Goal: Transaction & Acquisition: Book appointment/travel/reservation

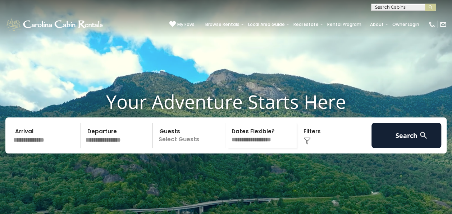
click at [38, 148] on input "text" at bounding box center [46, 135] width 70 height 25
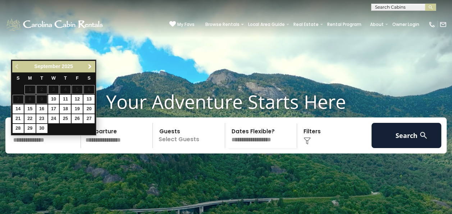
click at [90, 69] on span "Next" at bounding box center [90, 67] width 6 height 6
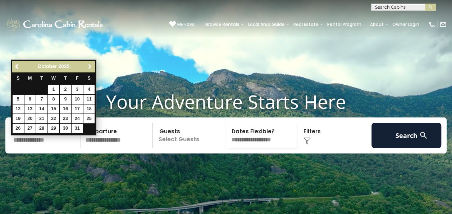
click at [90, 69] on span "Next" at bounding box center [90, 67] width 6 height 6
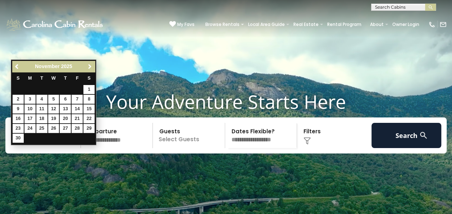
click at [90, 69] on span "Next" at bounding box center [90, 67] width 6 height 6
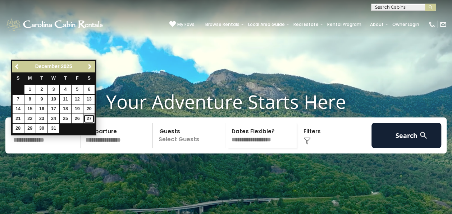
click at [90, 115] on link "27" at bounding box center [88, 118] width 11 height 9
type input "********"
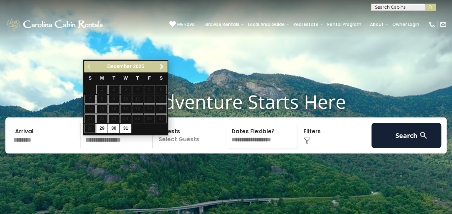
click at [165, 61] on div "Previous Next December 2025" at bounding box center [125, 66] width 83 height 11
click at [163, 66] on span "Next" at bounding box center [162, 67] width 6 height 6
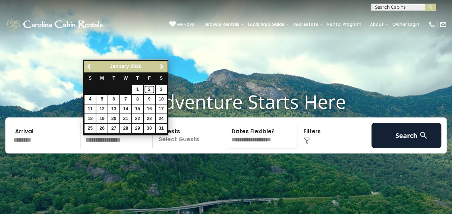
click at [151, 87] on link "2" at bounding box center [149, 89] width 11 height 9
type input "******"
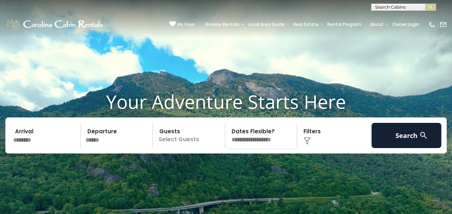
click at [180, 145] on p "Select Guests" at bounding box center [190, 135] width 70 height 25
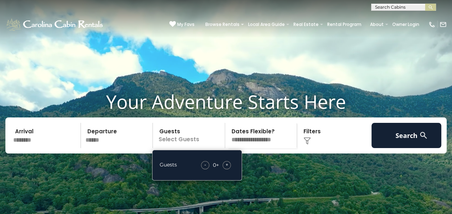
click at [225, 168] on span "+" at bounding box center [226, 164] width 3 height 7
click at [225, 169] on div "+" at bounding box center [227, 165] width 8 height 8
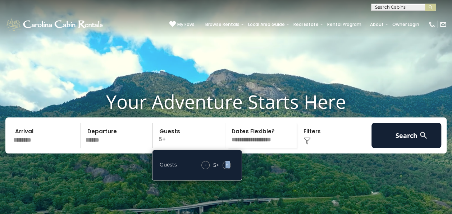
click at [225, 169] on div "+" at bounding box center [227, 165] width 8 height 8
click at [225, 168] on span "+" at bounding box center [226, 164] width 3 height 7
click at [225, 169] on div "+" at bounding box center [227, 165] width 8 height 8
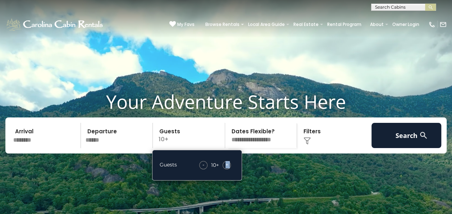
click at [225, 169] on div "+" at bounding box center [227, 165] width 8 height 8
click at [225, 168] on span "+" at bounding box center [226, 164] width 3 height 7
click at [203, 168] on span "-" at bounding box center [204, 164] width 2 height 7
click at [306, 144] on img at bounding box center [306, 140] width 7 height 7
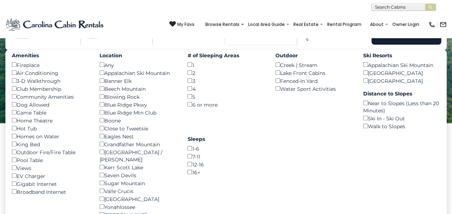
scroll to position [105, 0]
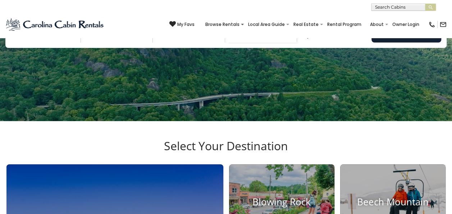
click at [307, 42] on div "Click to Choose" at bounding box center [334, 29] width 70 height 25
click at [307, 39] on img at bounding box center [306, 35] width 7 height 7
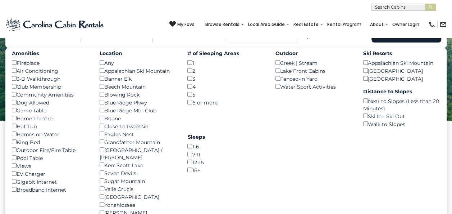
click at [12, 154] on div "Outdoor Fire/Fire Table ()" at bounding box center [50, 150] width 77 height 8
click at [409, 42] on button "Search" at bounding box center [406, 29] width 70 height 25
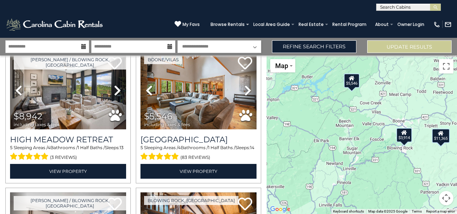
scroll to position [33, 0]
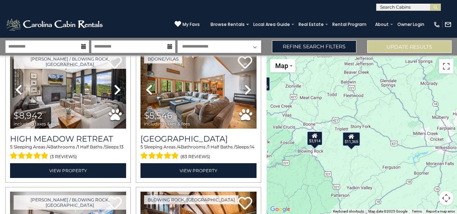
drag, startPoint x: 362, startPoint y: 182, endPoint x: 274, endPoint y: 184, distance: 88.1
click at [274, 184] on div "$8,942 $5,546 $11,365 $3,914" at bounding box center [362, 134] width 191 height 158
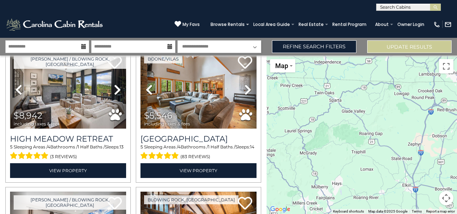
drag, startPoint x: 389, startPoint y: 93, endPoint x: 267, endPoint y: 165, distance: 141.9
click at [267, 165] on div "$8,942 $5,546 $11,365 $3,914" at bounding box center [362, 134] width 191 height 158
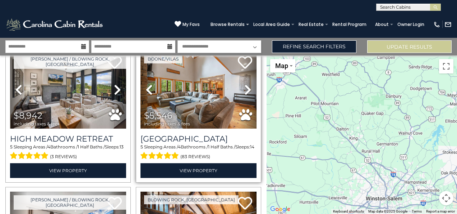
drag, startPoint x: 454, startPoint y: 157, endPoint x: 255, endPoint y: 119, distance: 203.2
click at [255, 119] on div "**********" at bounding box center [228, 126] width 457 height 176
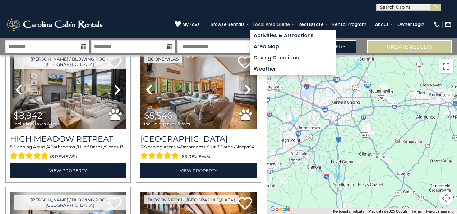
drag, startPoint x: 412, startPoint y: 128, endPoint x: 257, endPoint y: 26, distance: 185.5
click at [257, 26] on body "**********" at bounding box center [228, 107] width 457 height 214
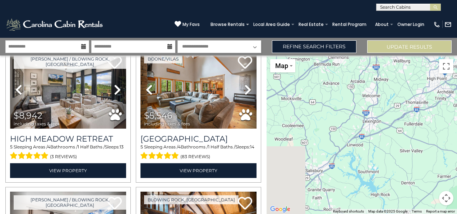
drag, startPoint x: 307, startPoint y: 127, endPoint x: 457, endPoint y: 102, distance: 152.4
click at [457, 102] on html "**********" at bounding box center [228, 107] width 457 height 214
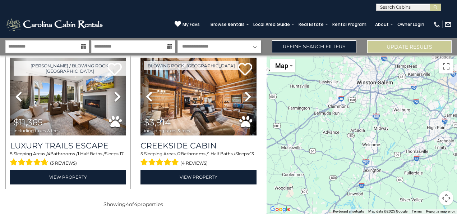
scroll to position [169, 0]
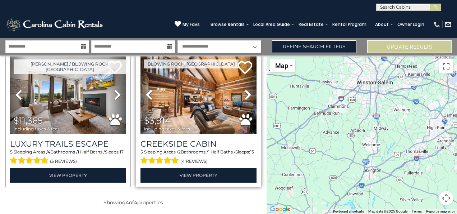
click at [191, 119] on div "$3,914 including taxes & fees" at bounding box center [169, 123] width 50 height 15
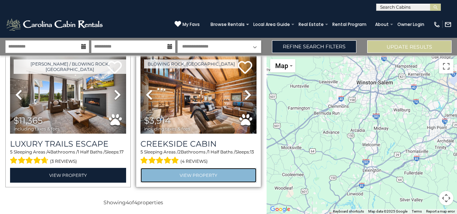
click at [207, 174] on link "View Property" at bounding box center [199, 175] width 116 height 15
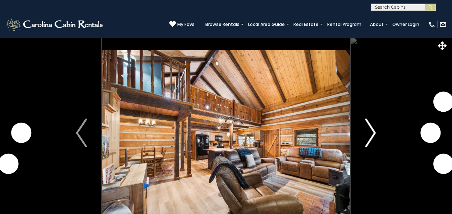
click at [371, 129] on img "Next" at bounding box center [370, 132] width 11 height 29
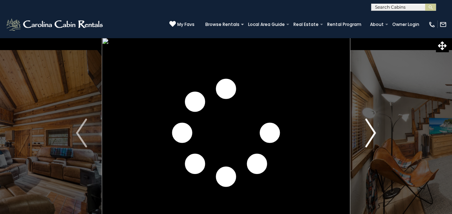
click at [371, 129] on img "Next" at bounding box center [370, 132] width 11 height 29
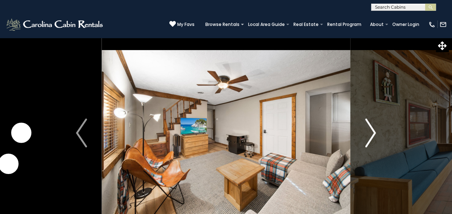
click at [371, 129] on img "Next" at bounding box center [370, 132] width 11 height 29
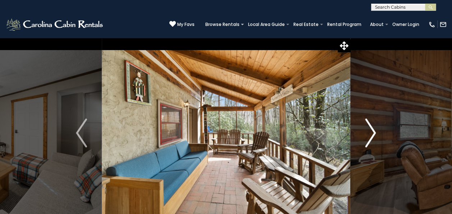
click at [371, 129] on img "Next" at bounding box center [370, 132] width 11 height 29
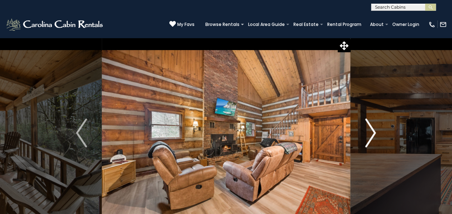
click at [371, 129] on img "Next" at bounding box center [370, 132] width 11 height 29
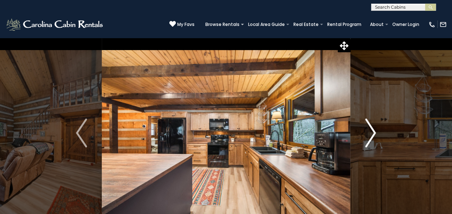
click at [371, 129] on img "Next" at bounding box center [370, 132] width 11 height 29
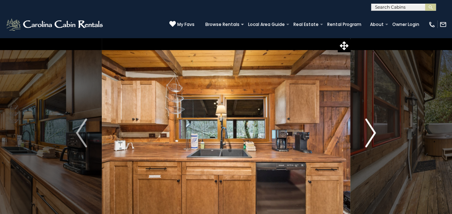
click at [371, 129] on img "Next" at bounding box center [370, 132] width 11 height 29
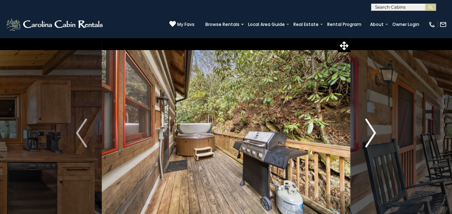
click at [371, 129] on img "Next" at bounding box center [370, 132] width 11 height 29
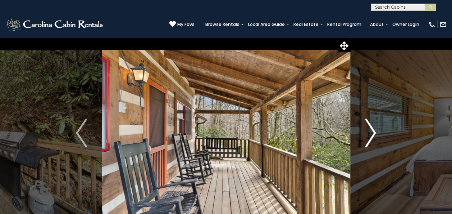
click at [371, 129] on img "Next" at bounding box center [370, 132] width 11 height 29
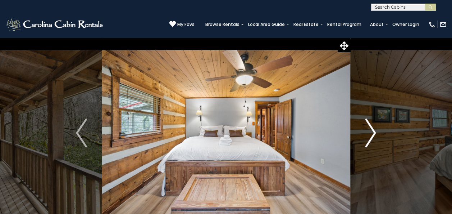
click at [371, 129] on img "Next" at bounding box center [370, 132] width 11 height 29
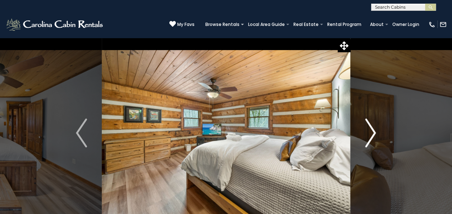
click at [371, 129] on img "Next" at bounding box center [370, 132] width 11 height 29
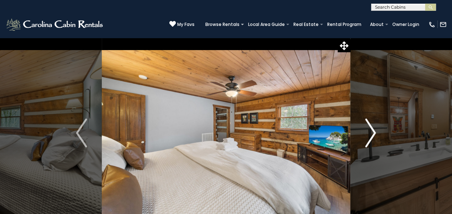
click at [371, 129] on img "Next" at bounding box center [370, 132] width 11 height 29
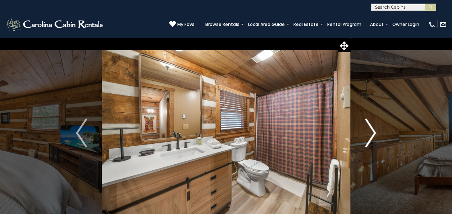
click at [371, 129] on img "Next" at bounding box center [370, 132] width 11 height 29
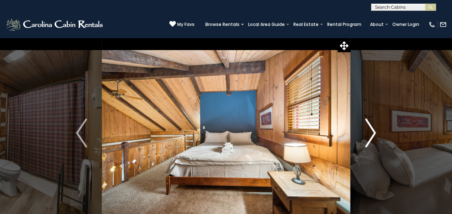
click at [371, 129] on img "Next" at bounding box center [370, 132] width 11 height 29
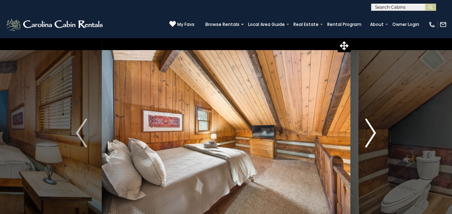
click at [371, 129] on img "Next" at bounding box center [370, 132] width 11 height 29
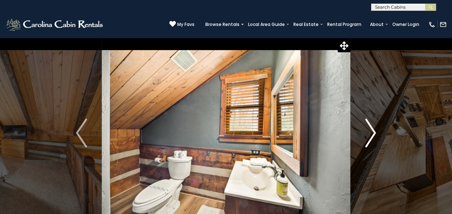
click at [371, 129] on img "Next" at bounding box center [370, 132] width 11 height 29
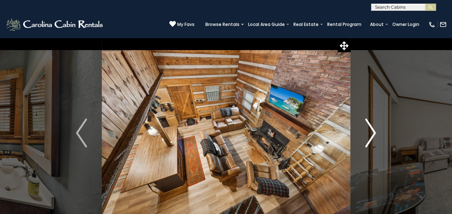
click at [371, 129] on img "Next" at bounding box center [370, 132] width 11 height 29
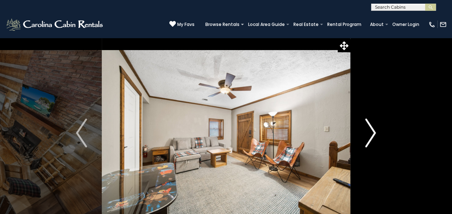
click at [371, 129] on img "Next" at bounding box center [370, 132] width 11 height 29
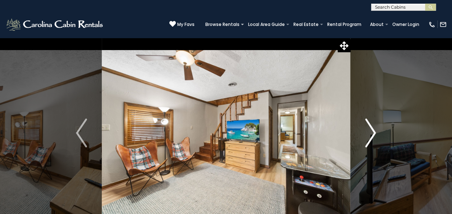
click at [371, 129] on img "Next" at bounding box center [370, 132] width 11 height 29
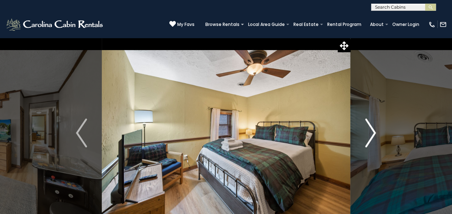
click at [371, 129] on img "Next" at bounding box center [370, 132] width 11 height 29
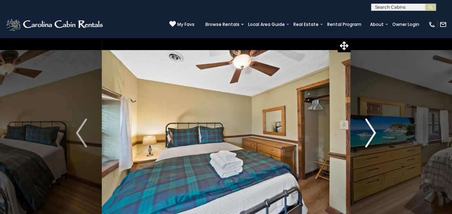
click at [371, 129] on img "Next" at bounding box center [370, 132] width 11 height 29
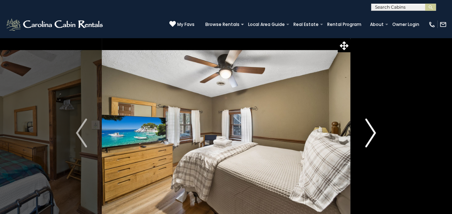
click at [371, 129] on img "Next" at bounding box center [370, 132] width 11 height 29
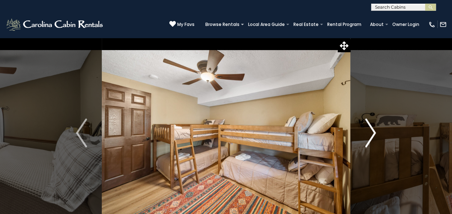
click at [371, 129] on img "Next" at bounding box center [370, 132] width 11 height 29
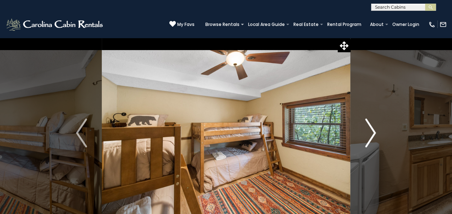
click at [371, 129] on img "Next" at bounding box center [370, 132] width 11 height 29
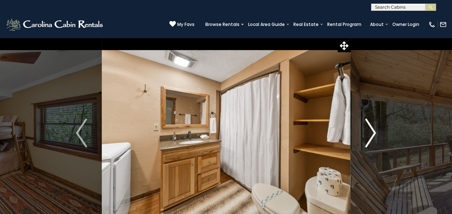
click at [371, 129] on img "Next" at bounding box center [370, 132] width 11 height 29
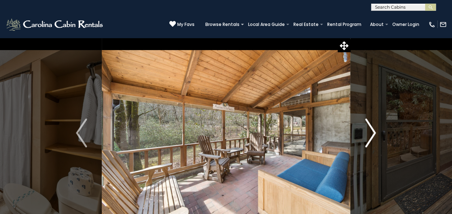
click at [371, 129] on img "Next" at bounding box center [370, 132] width 11 height 29
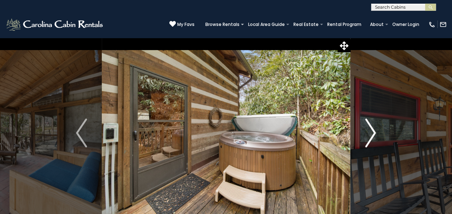
click at [371, 129] on img "Next" at bounding box center [370, 132] width 11 height 29
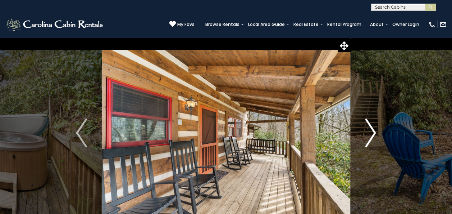
click at [371, 129] on img "Next" at bounding box center [370, 132] width 11 height 29
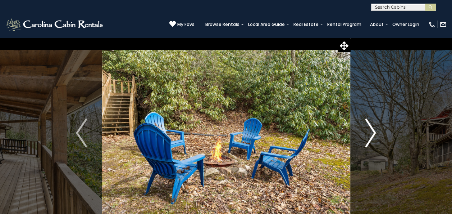
click at [371, 129] on img "Next" at bounding box center [370, 132] width 11 height 29
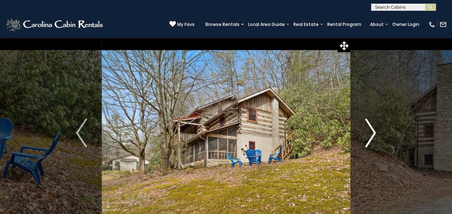
click at [371, 129] on img "Next" at bounding box center [370, 132] width 11 height 29
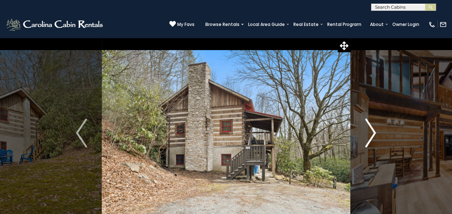
click at [371, 129] on img "Next" at bounding box center [370, 132] width 11 height 29
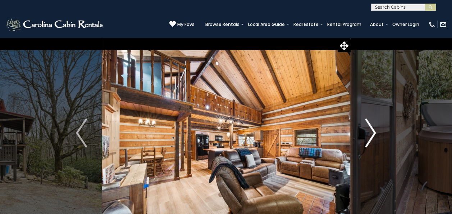
click at [371, 129] on img "Next" at bounding box center [370, 132] width 11 height 29
